Goal: Find specific page/section: Find specific page/section

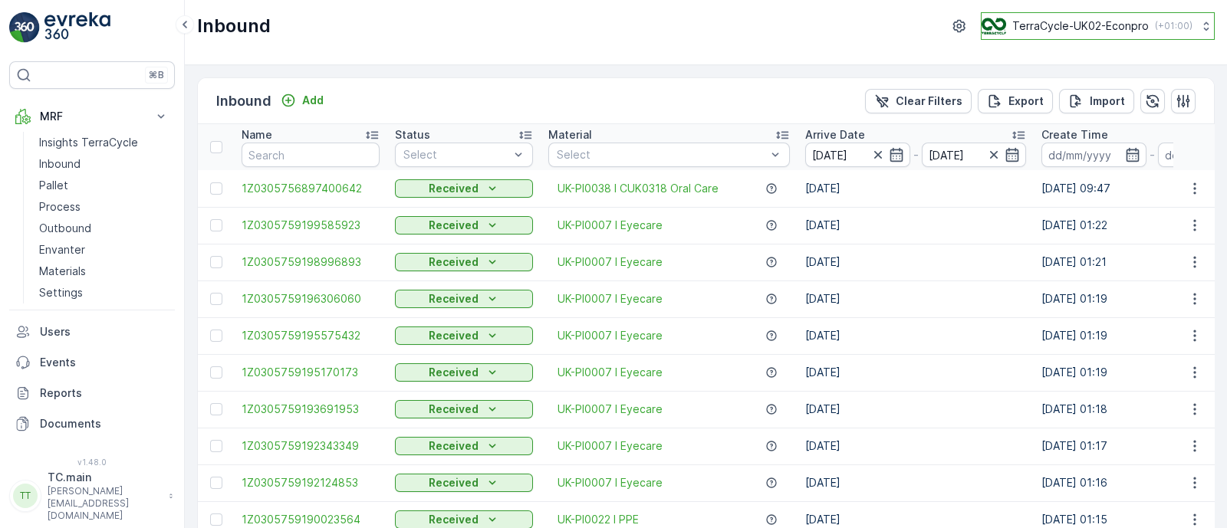
scroll to position [0, 230]
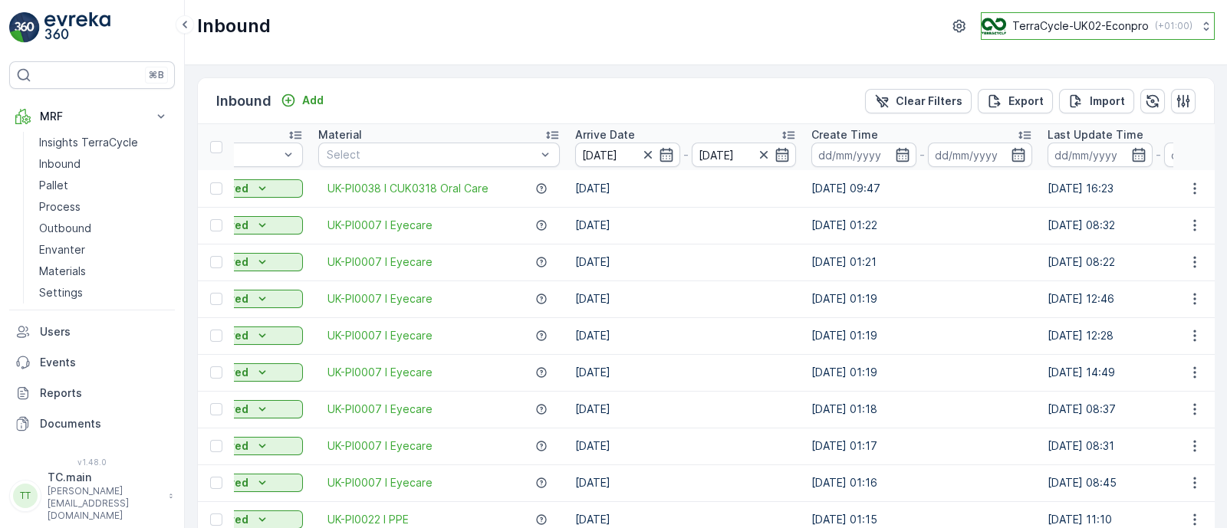
click at [1085, 23] on p "TerraCycle-UK02-Econpro" at bounding box center [1080, 25] width 137 height 15
type input "auro"
click at [1075, 102] on span "America/Chicago (-05:00)" at bounding box center [1079, 108] width 174 height 12
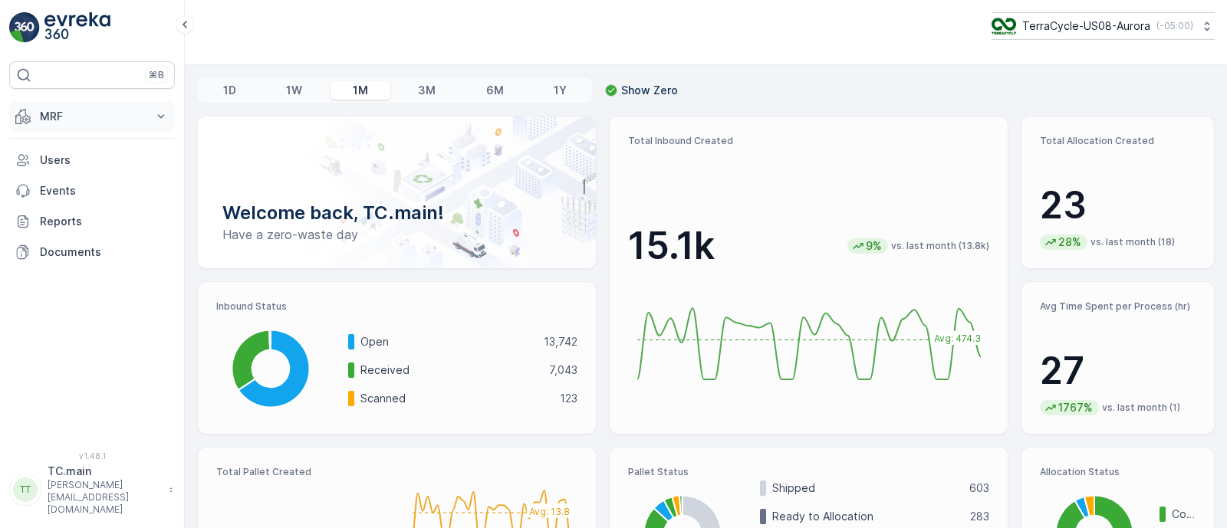
click at [68, 124] on button "MRF" at bounding box center [92, 116] width 166 height 31
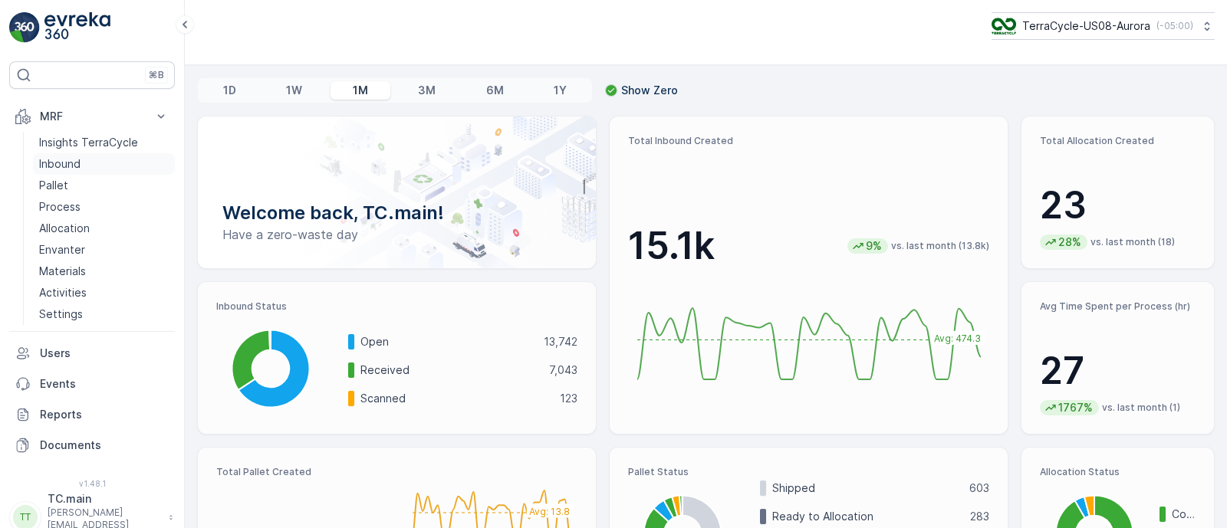
click at [68, 163] on p "Inbound" at bounding box center [59, 163] width 41 height 15
